Goal: Contribute content

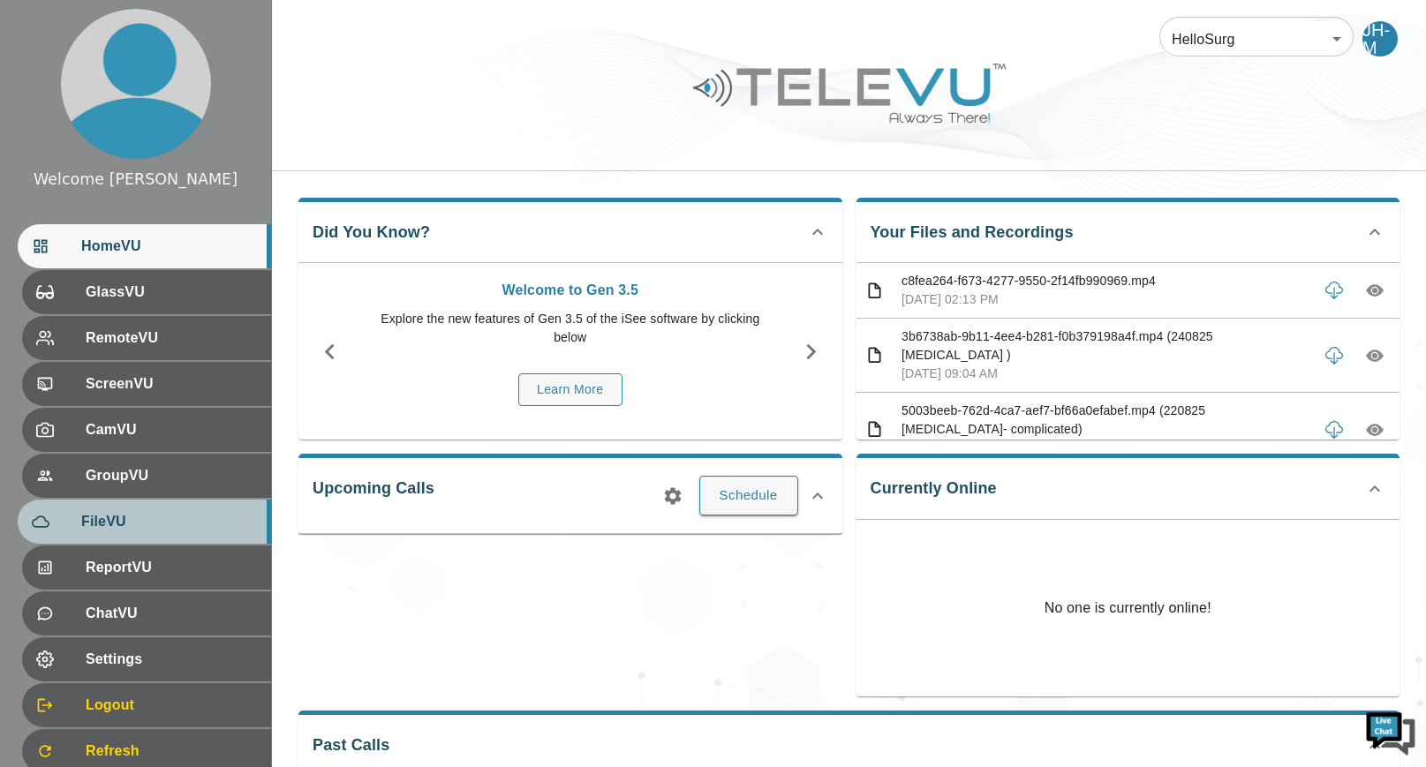
click at [147, 513] on span "FileVU" at bounding box center [169, 521] width 176 height 21
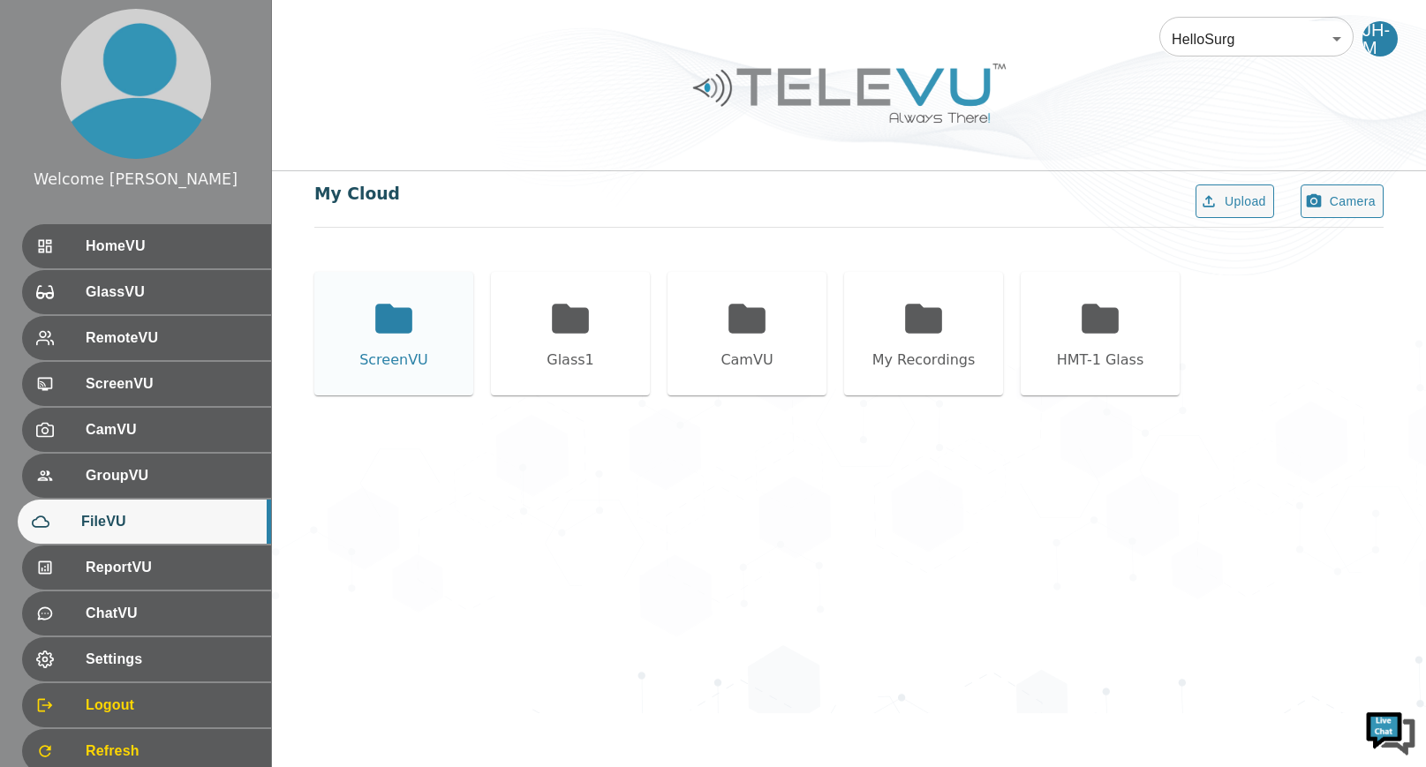
click at [388, 327] on icon at bounding box center [393, 318] width 37 height 29
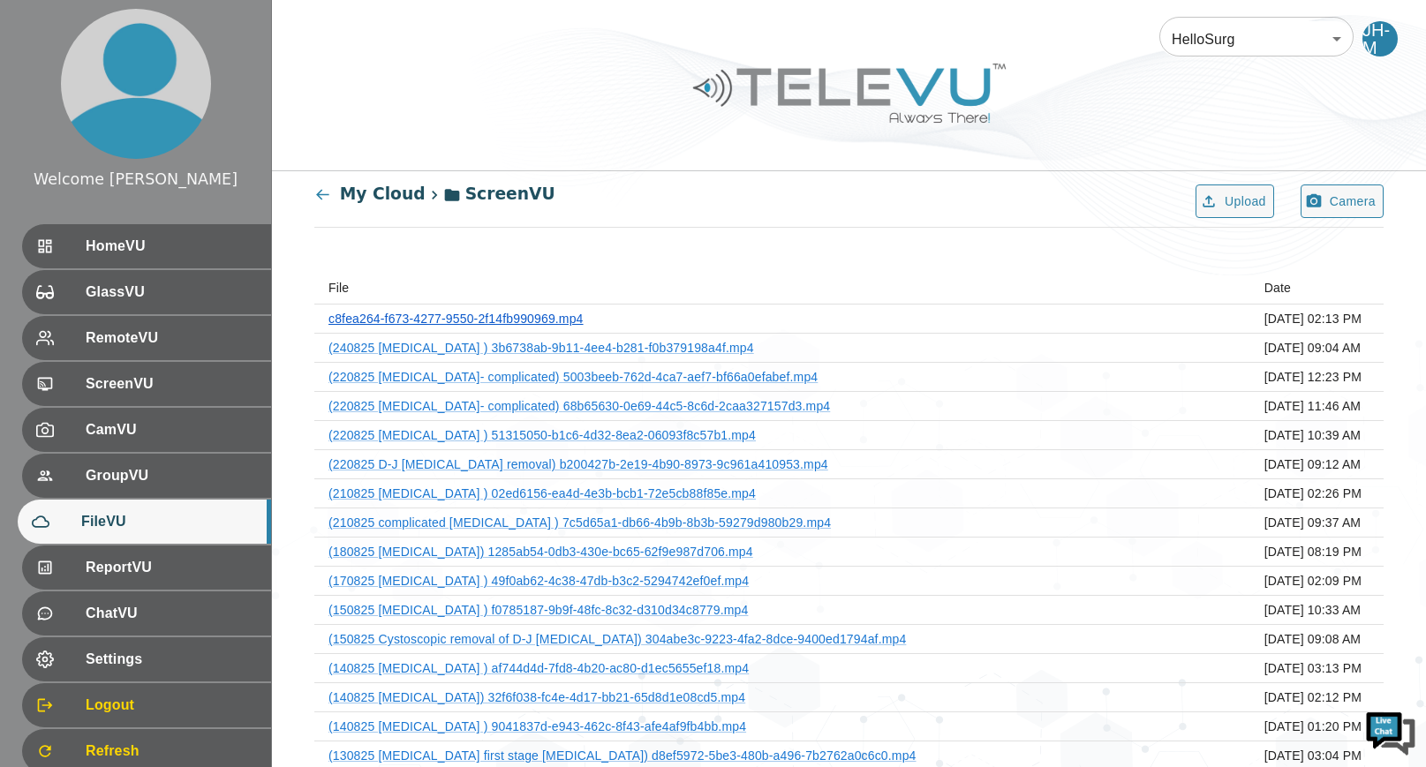
click at [548, 315] on link "c8fea264-f673-4277-9550-2f14fb990969.mp4" at bounding box center [455, 319] width 255 height 14
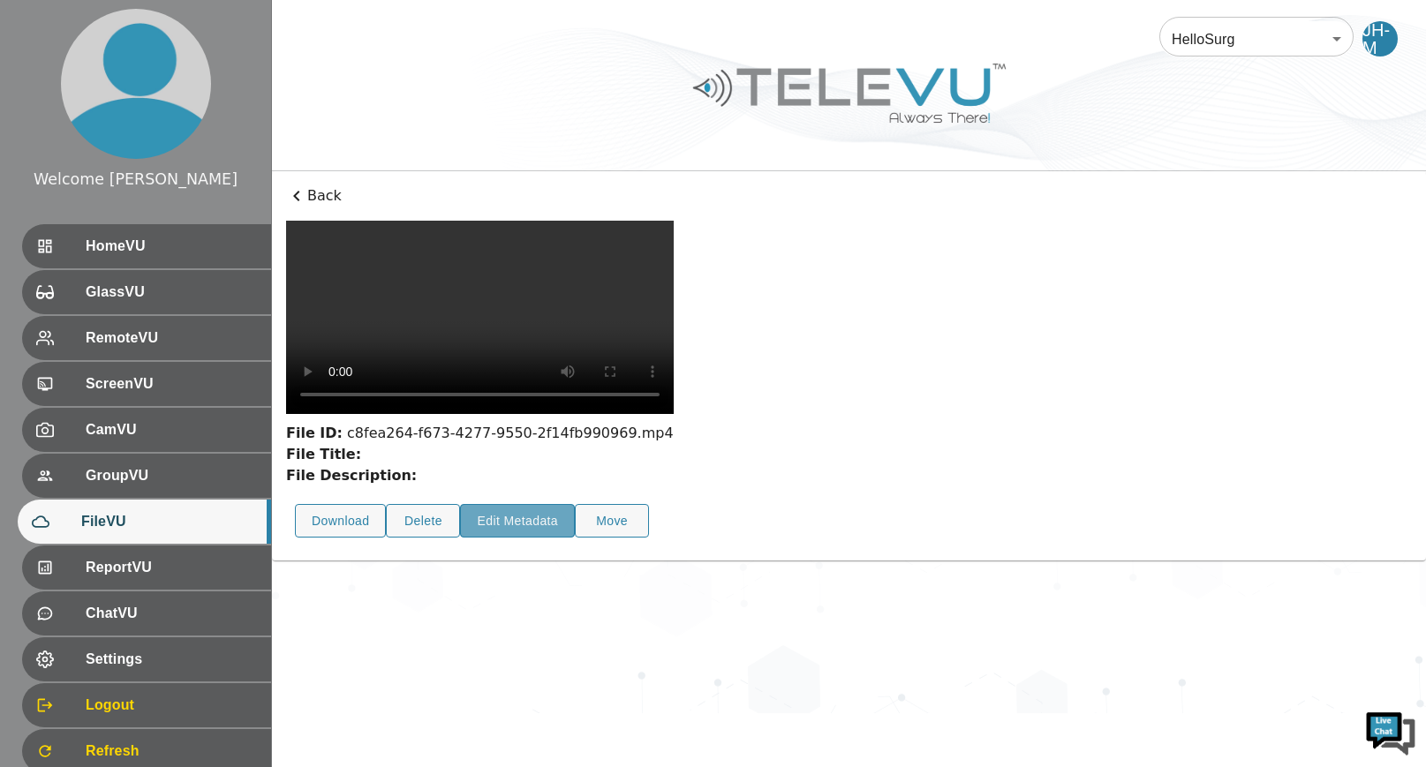
click at [527, 504] on button "Edit Metadata" at bounding box center [517, 521] width 115 height 34
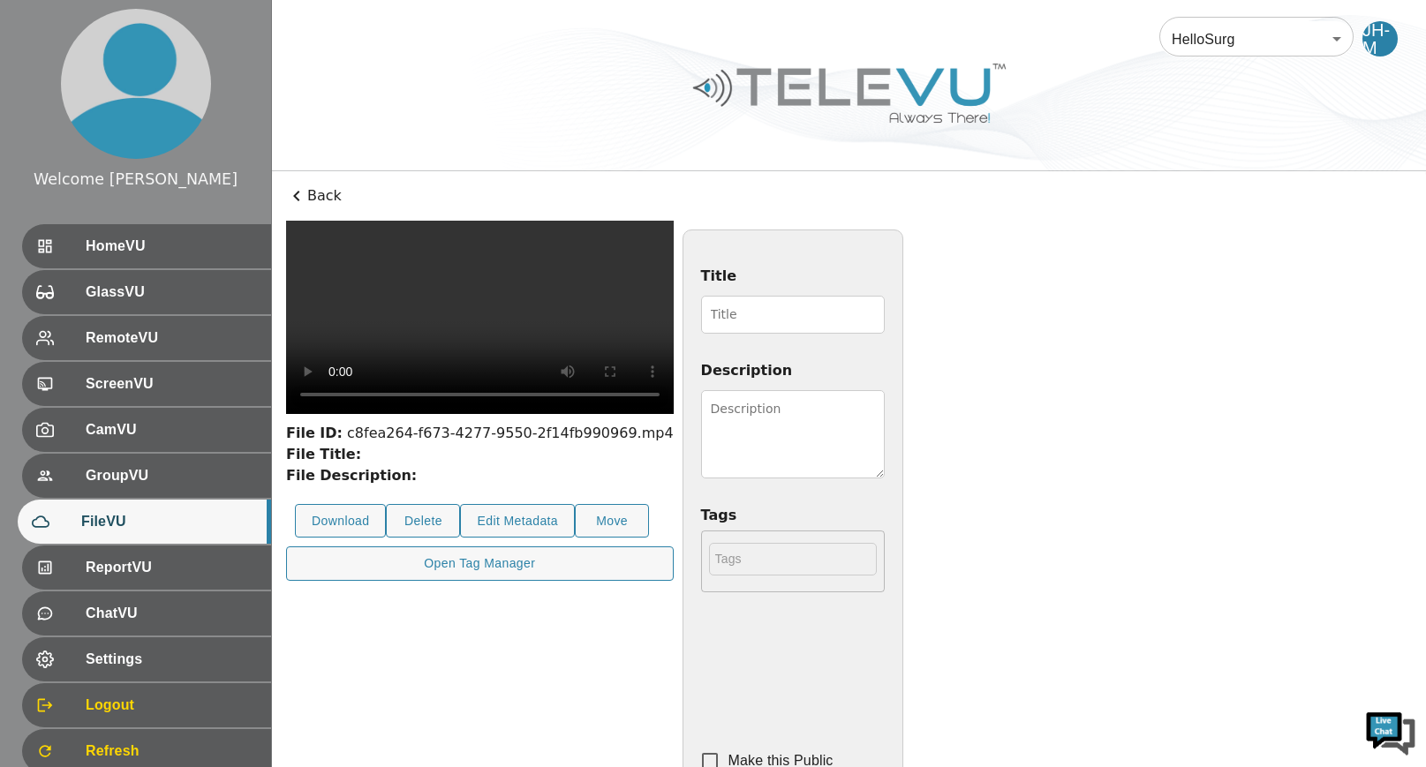
click at [807, 313] on input "Title" at bounding box center [793, 315] width 184 height 38
type input "240825 [MEDICAL_DATA]"
click at [885, 419] on textarea "Description" at bounding box center [793, 434] width 184 height 88
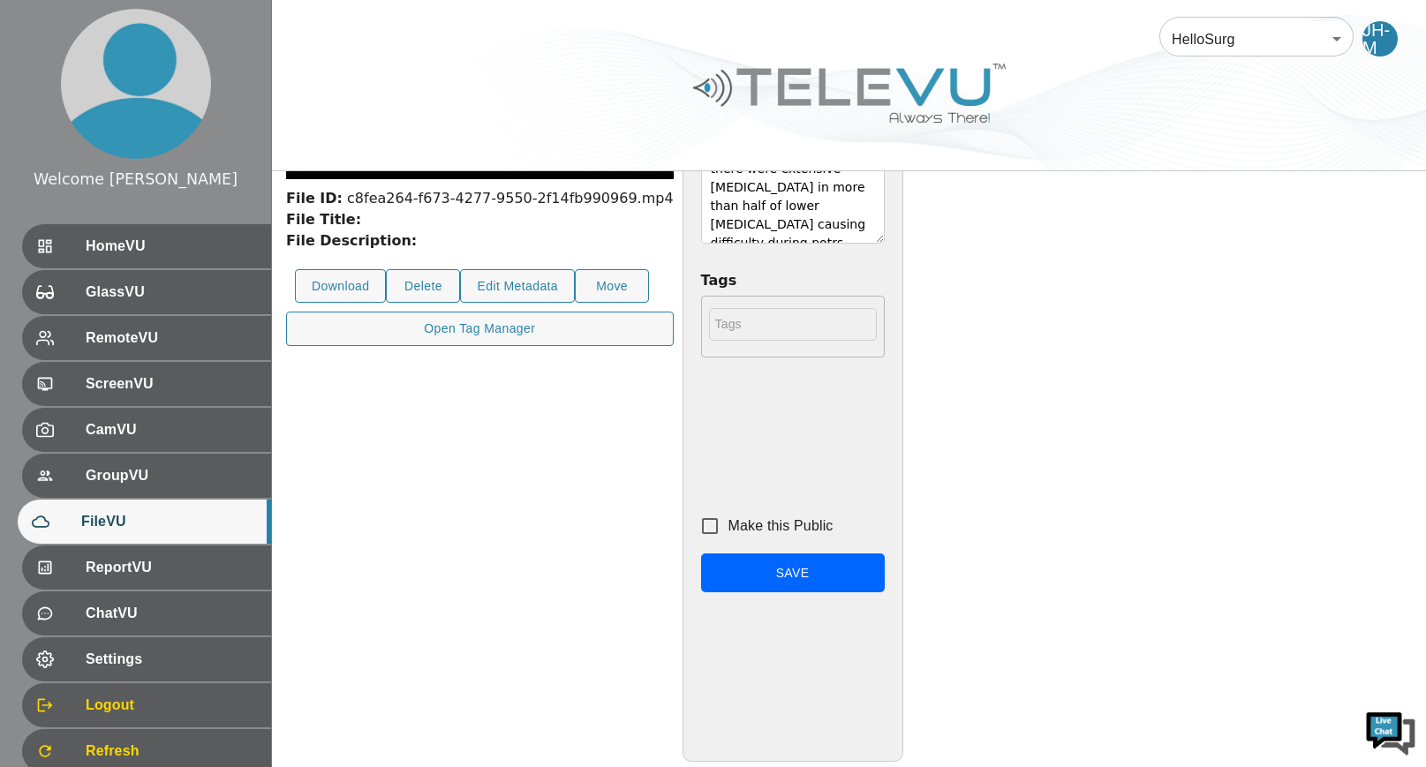
scroll to position [252, 0]
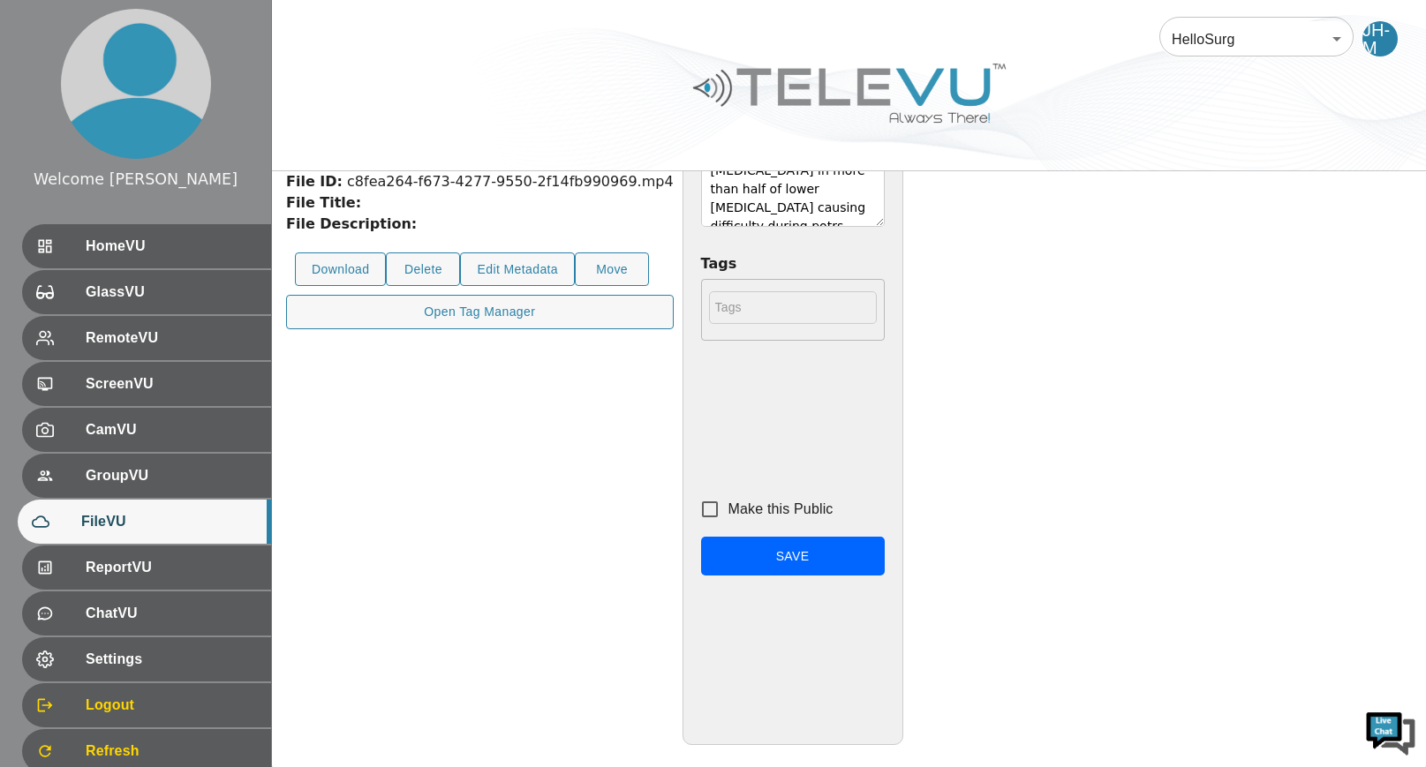
type textarea "[DEMOGRAPHIC_DATA] [DEMOGRAPHIC_DATA]. Due to previous lower abdominal operatio…"
click at [728, 508] on input "Make this Public" at bounding box center [709, 509] width 37 height 37
checkbox input "true"
click at [885, 566] on button "Save" at bounding box center [793, 557] width 184 height 40
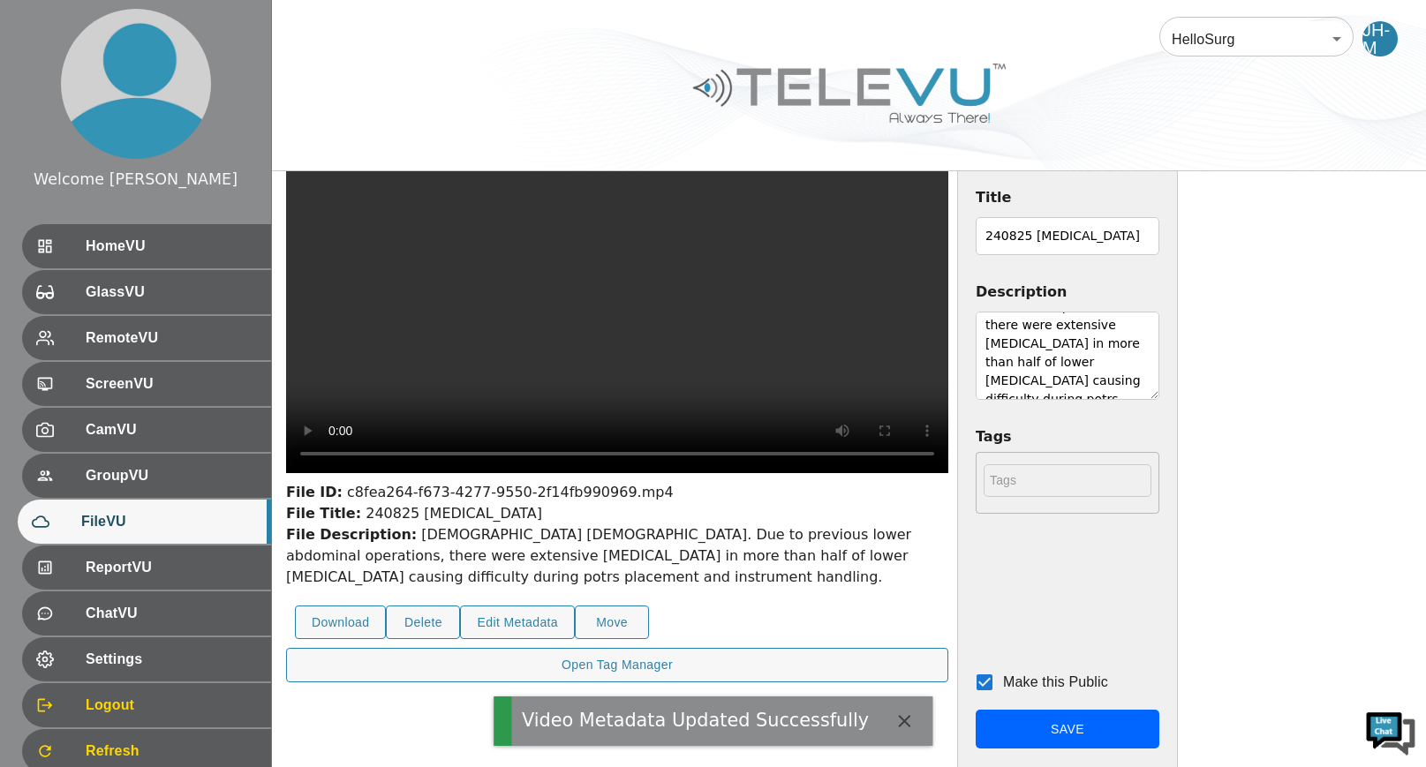
scroll to position [0, 0]
